Goal: Obtain resource: Download file/media

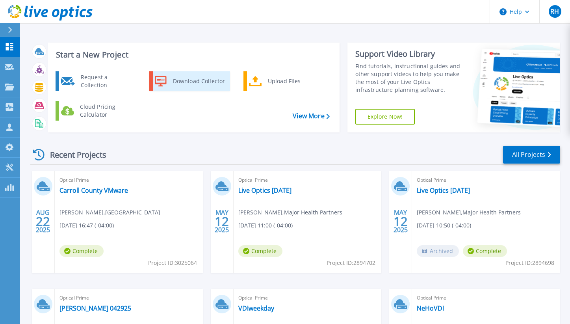
click at [193, 80] on div "Download Collector" at bounding box center [198, 81] width 59 height 16
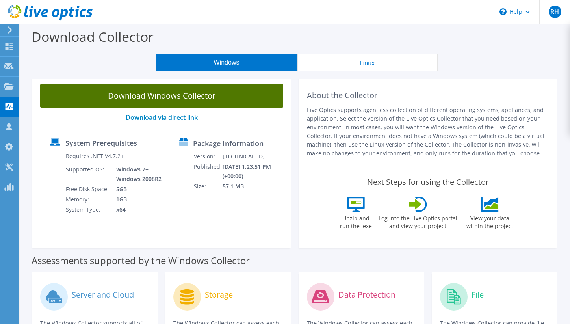
click at [209, 99] on link "Download Windows Collector" at bounding box center [161, 96] width 243 height 24
click at [163, 99] on link "Download Windows Collector" at bounding box center [161, 96] width 243 height 24
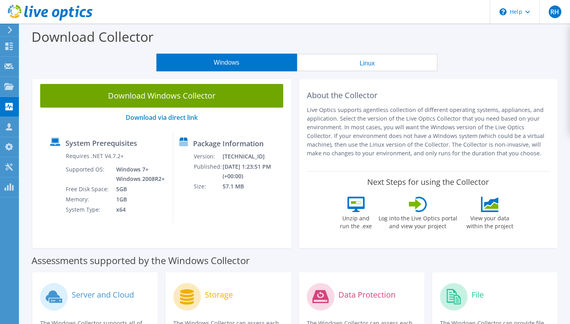
click at [422, 142] on p "Live Optics supports agentless collection of different operating systems, appli…" at bounding box center [428, 132] width 243 height 52
click at [395, 154] on p "Live Optics supports agentless collection of different operating systems, appli…" at bounding box center [428, 132] width 243 height 52
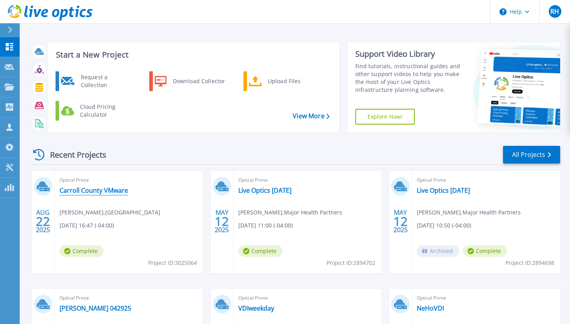
click at [123, 192] on link "Carroll County VMware" at bounding box center [93, 190] width 69 height 8
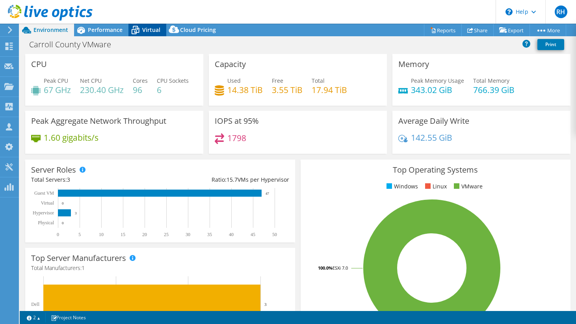
click at [141, 25] on icon at bounding box center [135, 30] width 14 height 14
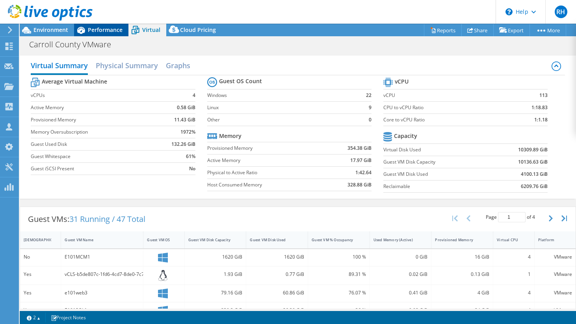
click at [107, 34] on div "Performance" at bounding box center [101, 30] width 54 height 13
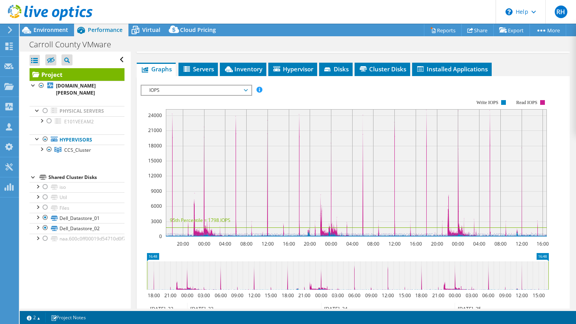
scroll to position [145, 0]
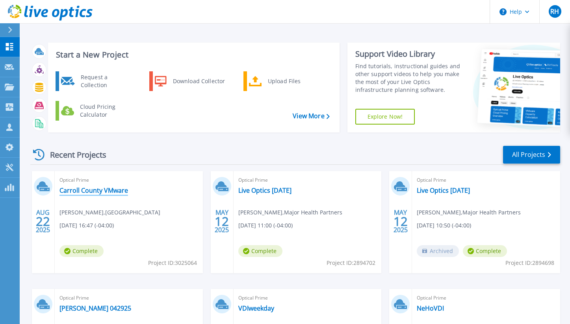
click at [111, 193] on link "Carroll County VMware" at bounding box center [93, 190] width 69 height 8
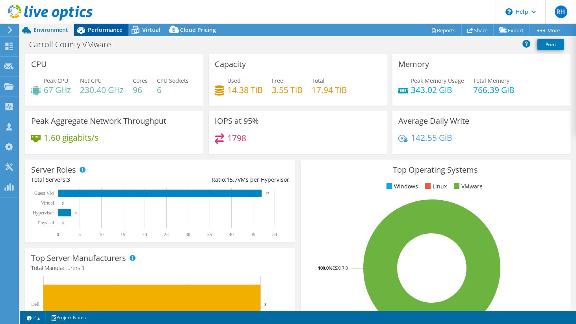
click at [97, 32] on span "Performance" at bounding box center [105, 29] width 35 height 7
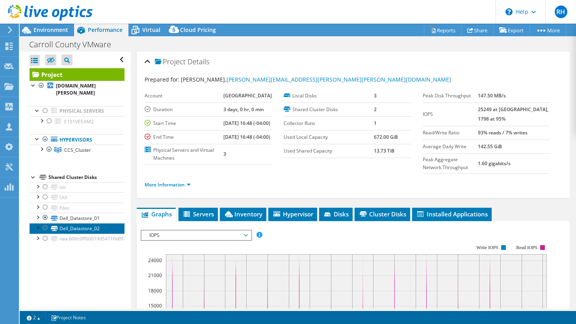
click at [87, 223] on link "Dell_Datastore_02" at bounding box center [77, 228] width 95 height 10
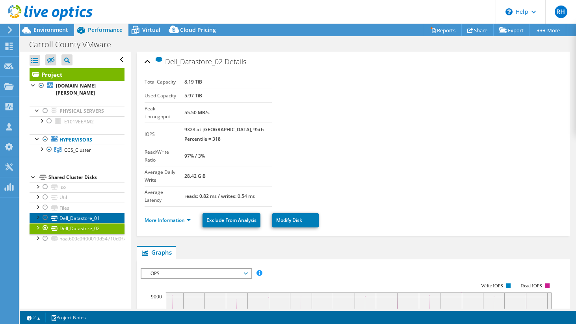
click at [91, 213] on link "Dell_Datastore_01" at bounding box center [77, 218] width 95 height 10
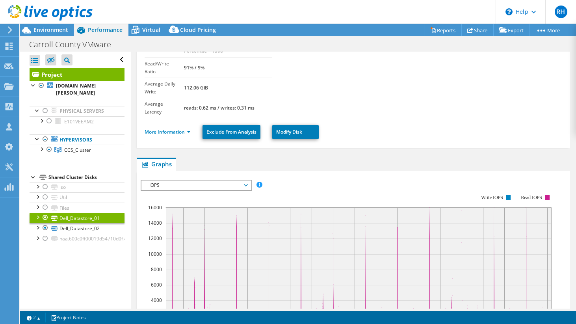
scroll to position [119, 0]
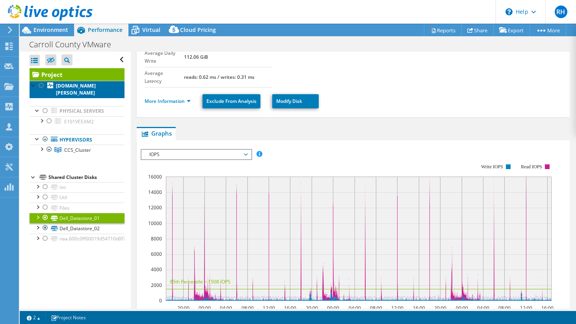
click at [78, 90] on link "[DOMAIN_NAME][PERSON_NAME]" at bounding box center [77, 89] width 95 height 17
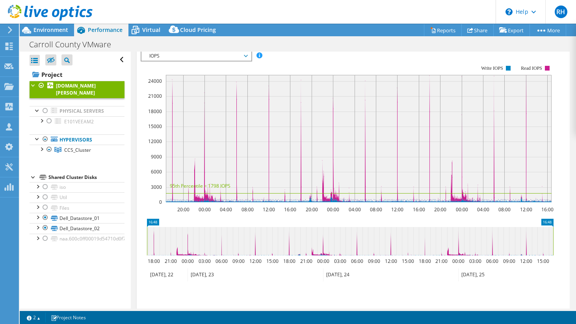
scroll to position [205, 0]
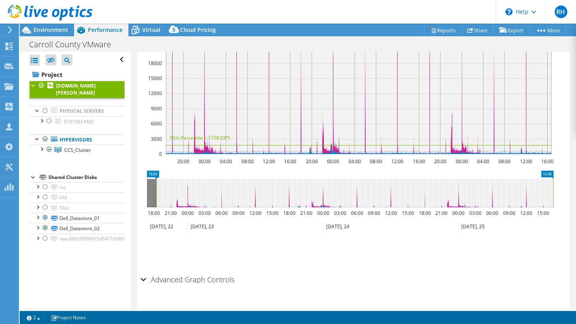
drag, startPoint x: 146, startPoint y: 204, endPoint x: 156, endPoint y: 204, distance: 9.5
click at [156, 204] on rect at bounding box center [156, 193] width 3 height 28
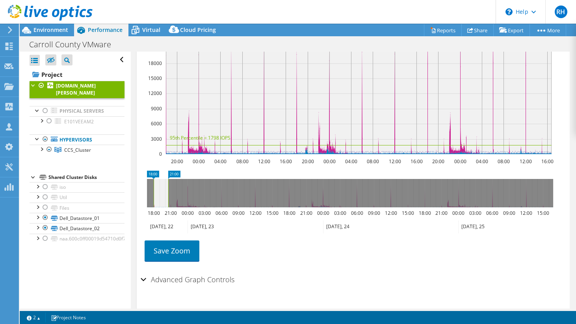
drag, startPoint x: 554, startPoint y: 197, endPoint x: 169, endPoint y: 202, distance: 384.9
click at [169, 202] on rect at bounding box center [168, 193] width 3 height 28
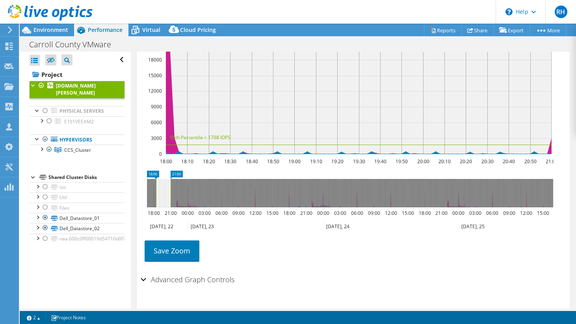
click at [156, 197] on rect at bounding box center [155, 193] width 3 height 28
click at [153, 196] on rect at bounding box center [153, 193] width 3 height 28
drag, startPoint x: 153, startPoint y: 195, endPoint x: 160, endPoint y: 193, distance: 7.4
click at [160, 193] on rect at bounding box center [160, 193] width 3 height 28
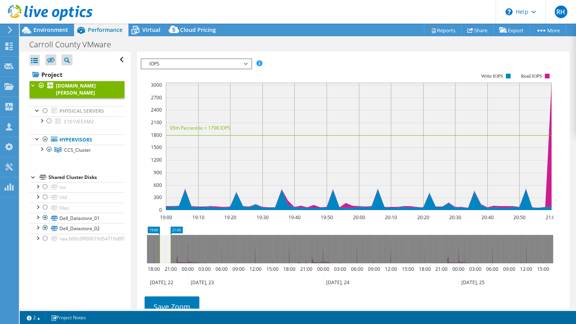
scroll to position [143, 0]
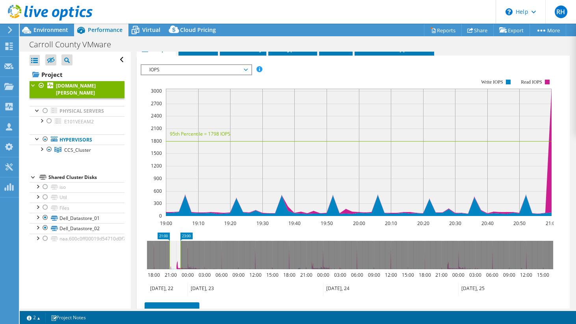
drag, startPoint x: 165, startPoint y: 253, endPoint x: 175, endPoint y: 253, distance: 9.9
click at [175, 253] on icon at bounding box center [174, 255] width 11 height 28
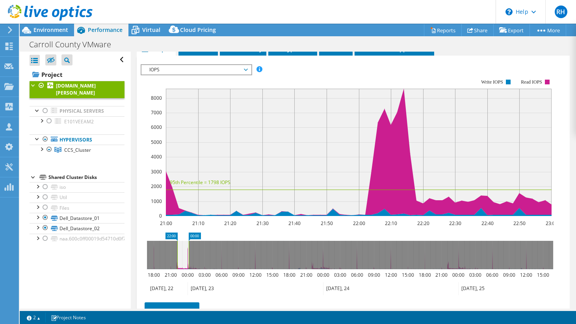
drag, startPoint x: 175, startPoint y: 253, endPoint x: 182, endPoint y: 254, distance: 7.5
click at [182, 254] on icon at bounding box center [182, 255] width 11 height 28
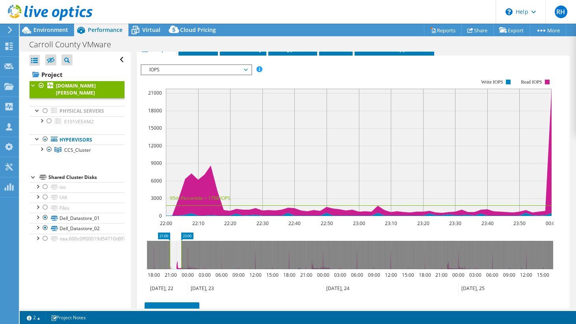
drag, startPoint x: 182, startPoint y: 254, endPoint x: 176, endPoint y: 254, distance: 6.3
click at [176, 254] on icon at bounding box center [175, 255] width 11 height 28
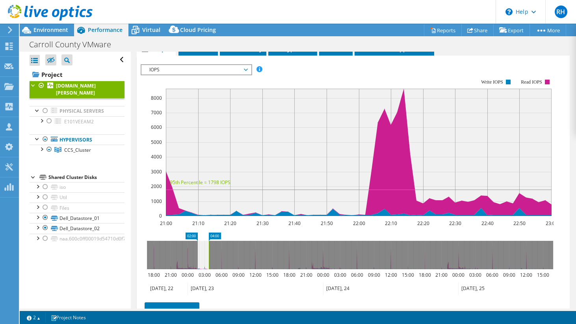
drag, startPoint x: 180, startPoint y: 251, endPoint x: 206, endPoint y: 251, distance: 26.8
click at [206, 251] on icon at bounding box center [202, 255] width 11 height 28
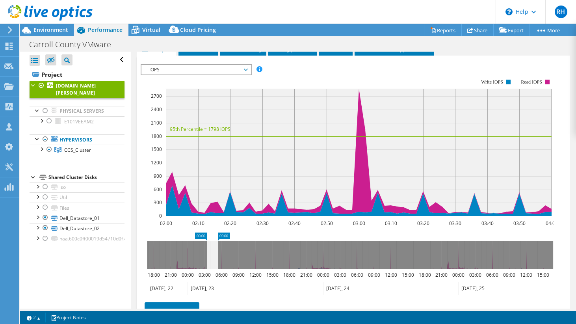
drag, startPoint x: 208, startPoint y: 254, endPoint x: 217, endPoint y: 254, distance: 9.1
click at [217, 254] on icon at bounding box center [212, 255] width 11 height 28
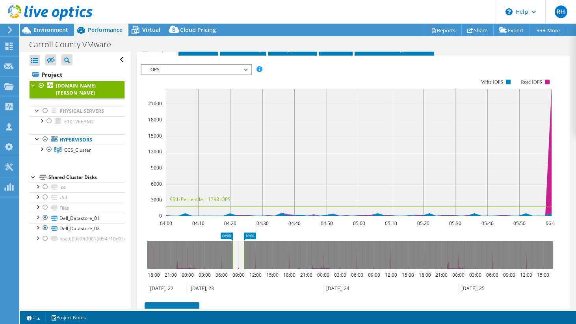
drag, startPoint x: 217, startPoint y: 254, endPoint x: 239, endPoint y: 255, distance: 22.5
click at [239, 255] on icon at bounding box center [237, 255] width 11 height 28
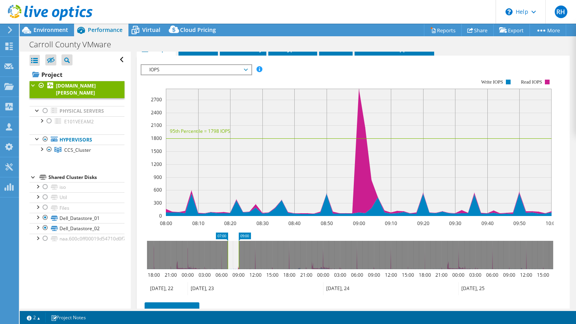
drag, startPoint x: 239, startPoint y: 255, endPoint x: 232, endPoint y: 254, distance: 6.7
click at [232, 254] on icon at bounding box center [233, 255] width 11 height 28
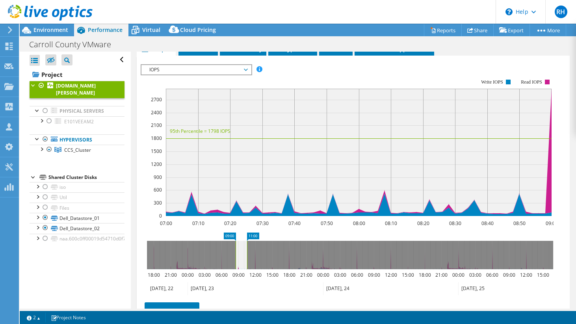
drag, startPoint x: 232, startPoint y: 262, endPoint x: 242, endPoint y: 261, distance: 10.6
click at [242, 261] on icon at bounding box center [241, 255] width 11 height 28
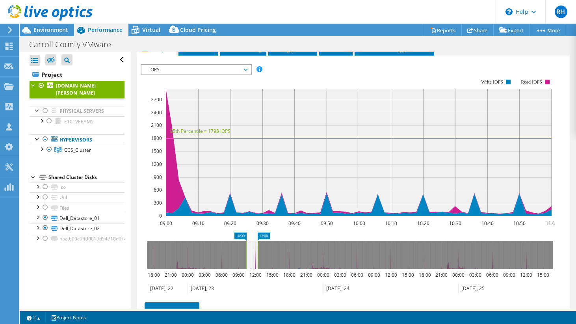
drag, startPoint x: 243, startPoint y: 261, endPoint x: 252, endPoint y: 261, distance: 8.7
click at [252, 261] on icon at bounding box center [251, 255] width 11 height 28
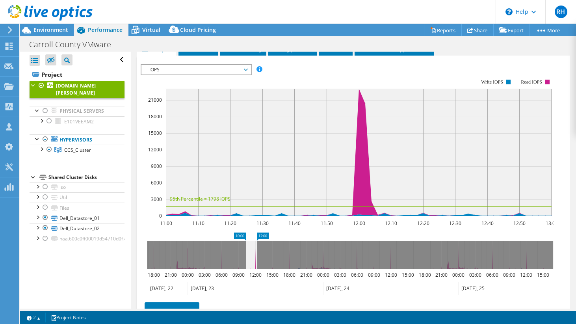
drag, startPoint x: 252, startPoint y: 261, endPoint x: 246, endPoint y: 261, distance: 5.9
click at [246, 261] on icon at bounding box center [251, 255] width 11 height 28
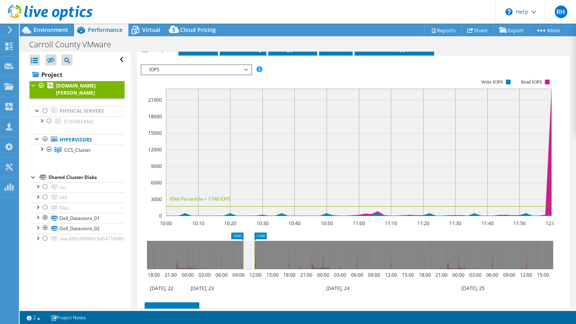
click at [245, 260] on icon at bounding box center [248, 255] width 11 height 28
click at [243, 260] on rect at bounding box center [241, 255] width 3 height 28
click at [247, 260] on icon at bounding box center [246, 255] width 11 height 28
click at [244, 260] on icon at bounding box center [246, 255] width 11 height 28
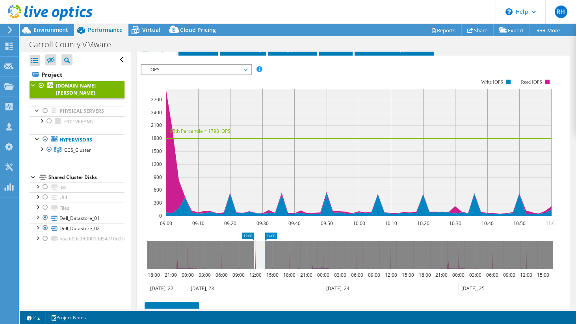
drag, startPoint x: 244, startPoint y: 260, endPoint x: 260, endPoint y: 260, distance: 16.5
click at [260, 260] on icon at bounding box center [259, 255] width 11 height 28
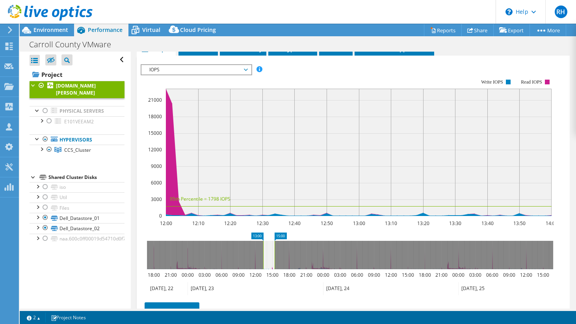
drag, startPoint x: 260, startPoint y: 260, endPoint x: 268, endPoint y: 260, distance: 7.9
click at [268, 260] on icon at bounding box center [268, 255] width 11 height 28
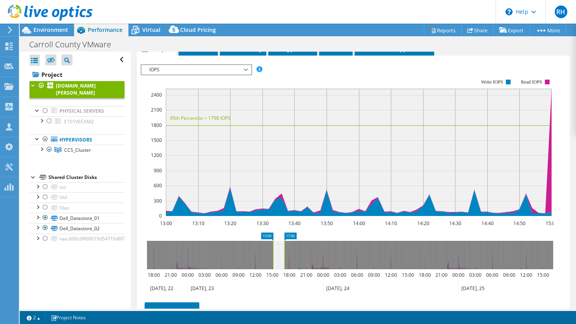
drag, startPoint x: 268, startPoint y: 260, endPoint x: 280, endPoint y: 260, distance: 12.2
click at [280, 260] on icon at bounding box center [278, 255] width 11 height 28
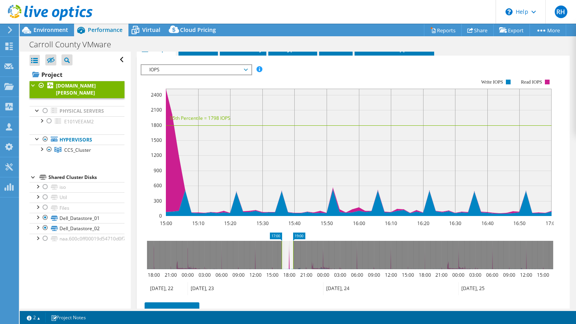
drag, startPoint x: 280, startPoint y: 260, endPoint x: 290, endPoint y: 261, distance: 9.5
click at [290, 261] on icon at bounding box center [287, 255] width 11 height 28
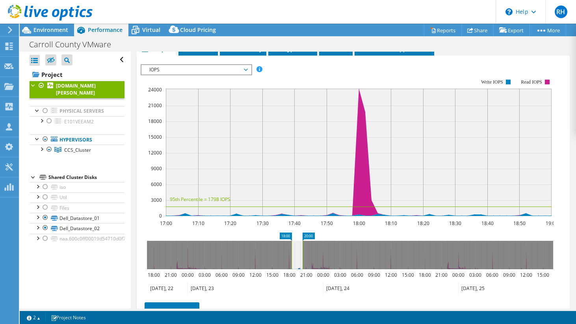
drag, startPoint x: 289, startPoint y: 261, endPoint x: 297, endPoint y: 260, distance: 7.9
click at [297, 260] on icon at bounding box center [297, 255] width 11 height 28
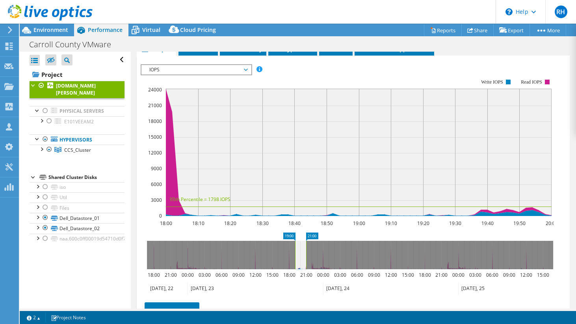
drag, startPoint x: 297, startPoint y: 258, endPoint x: 304, endPoint y: 258, distance: 6.3
click at [304, 258] on icon at bounding box center [300, 255] width 11 height 28
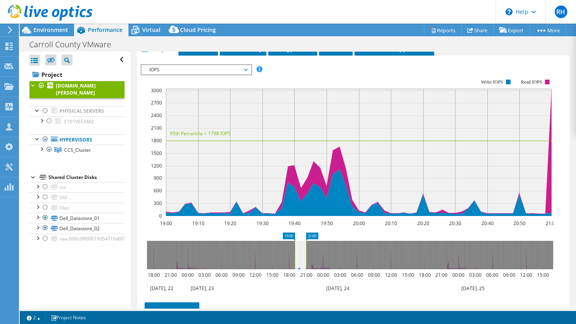
click at [233, 71] on span "IOPS" at bounding box center [195, 69] width 101 height 9
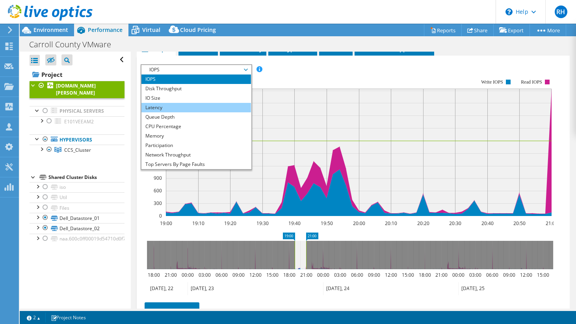
click at [220, 107] on li "Latency" at bounding box center [195, 107] width 109 height 9
